Goal: Information Seeking & Learning: Understand process/instructions

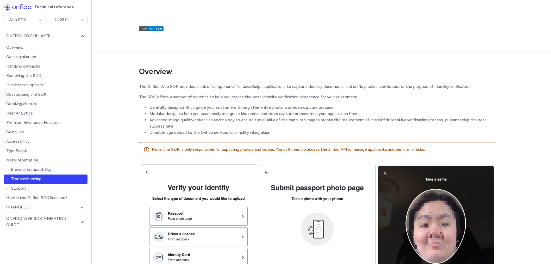
scroll to position [7526, 0]
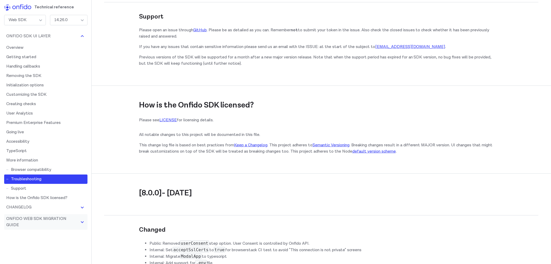
click at [79, 223] on img at bounding box center [82, 222] width 6 height 6
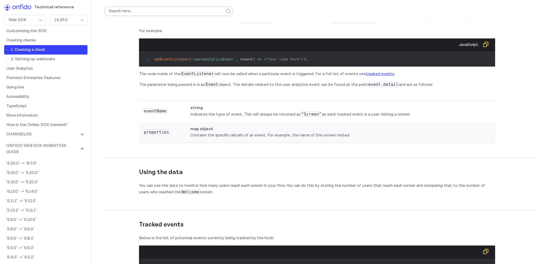
scroll to position [0, 0]
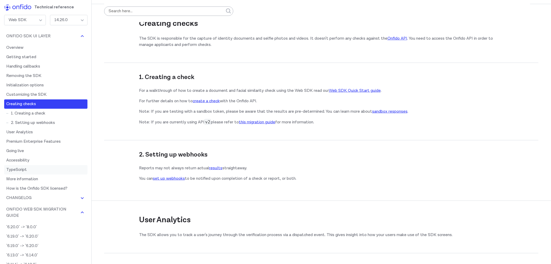
click at [51, 174] on link "TypeScript" at bounding box center [45, 169] width 83 height 9
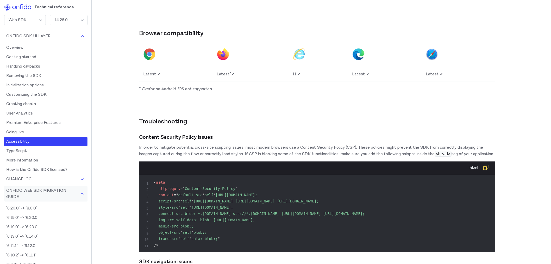
scroll to position [7109, 0]
click at [72, 193] on button "Onfido Web SDK Migration Guide" at bounding box center [45, 194] width 83 height 16
click at [79, 191] on img at bounding box center [82, 193] width 6 height 6
click at [79, 192] on img at bounding box center [82, 193] width 6 height 6
click at [77, 189] on button "Onfido Web SDK Migration Guide" at bounding box center [45, 194] width 83 height 16
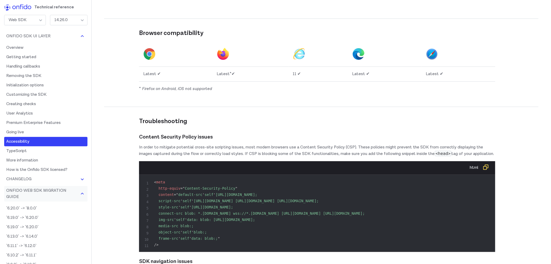
click at [77, 189] on button "Onfido Web SDK Migration Guide" at bounding box center [45, 194] width 83 height 16
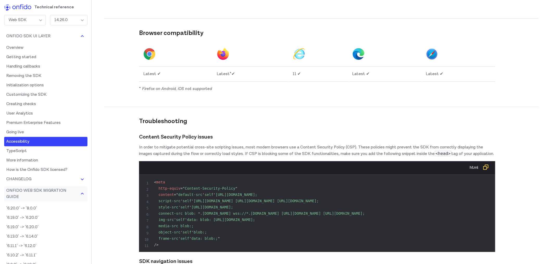
click at [77, 189] on button "Onfido Web SDK Migration Guide" at bounding box center [45, 194] width 83 height 16
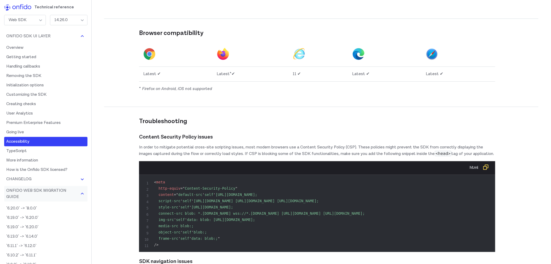
click at [77, 189] on button "Onfido Web SDK Migration Guide" at bounding box center [45, 194] width 83 height 16
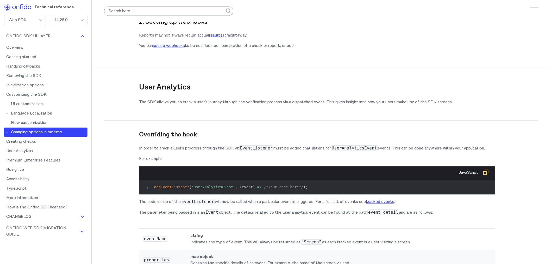
scroll to position [6125, 0]
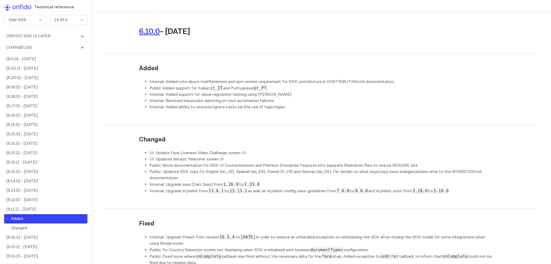
scroll to position [10785, 0]
